Goal: Find specific page/section: Find specific page/section

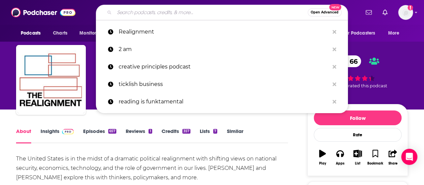
type input "Dirty Moderate"
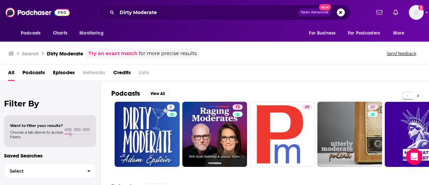
click at [418, 93] on icon at bounding box center [418, 95] width 2 height 5
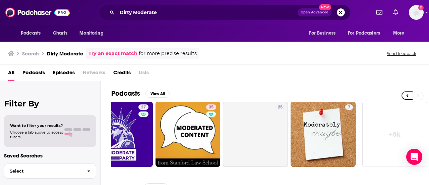
scroll to position [0, 298]
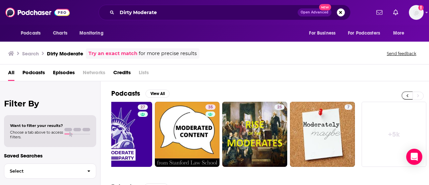
click at [407, 92] on button at bounding box center [407, 95] width 11 height 8
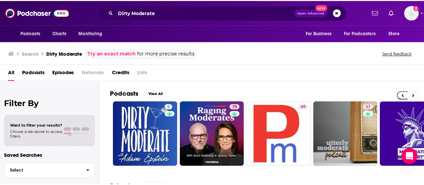
scroll to position [0, 0]
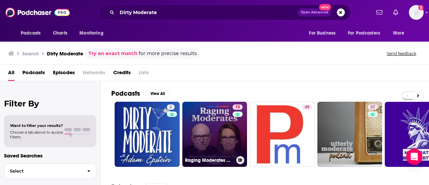
click at [208, 127] on link "75 Raging Moderates with [PERSON_NAME] and [PERSON_NAME]" at bounding box center [214, 134] width 65 height 65
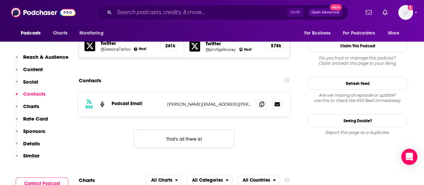
scroll to position [591, 0]
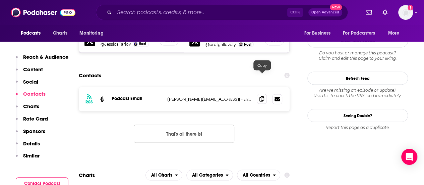
click at [263, 96] on icon at bounding box center [262, 98] width 5 height 5
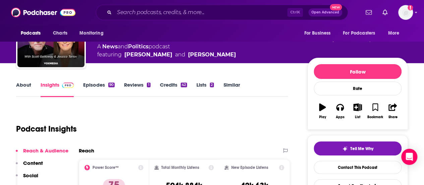
scroll to position [0, 0]
